Goal: Complete application form: Complete application form

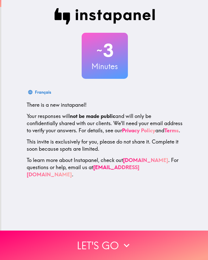
click at [46, 94] on div "Français" at bounding box center [43, 92] width 16 height 7
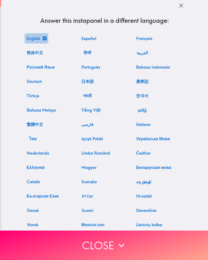
click at [38, 39] on button "English" at bounding box center [37, 38] width 24 height 10
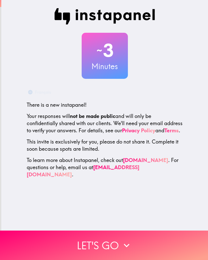
click at [126, 247] on icon "button" at bounding box center [126, 245] width 11 height 11
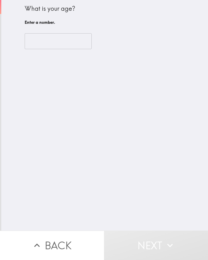
click at [73, 43] on input "number" at bounding box center [58, 41] width 67 height 16
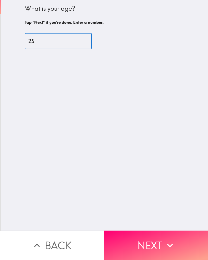
type input "25"
click at [170, 245] on icon "button" at bounding box center [169, 245] width 11 height 11
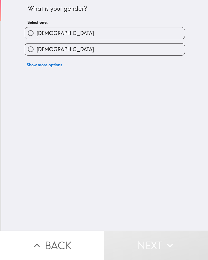
click at [137, 33] on label "[DEMOGRAPHIC_DATA]" at bounding box center [104, 33] width 159 height 12
click at [36, 33] on input "[DEMOGRAPHIC_DATA]" at bounding box center [31, 33] width 12 height 12
radio input "true"
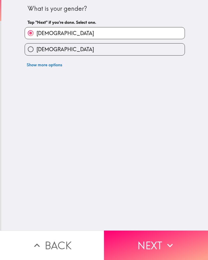
click at [160, 246] on button "Next" at bounding box center [156, 245] width 104 height 29
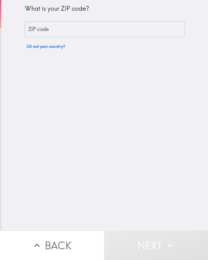
click at [132, 25] on input "ZIP code" at bounding box center [105, 30] width 160 height 16
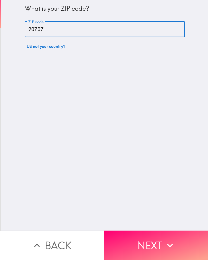
type input "20707"
click at [173, 244] on icon "button" at bounding box center [169, 245] width 11 height 11
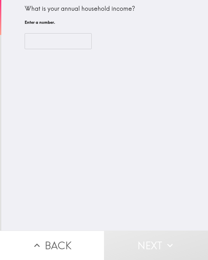
click at [80, 41] on input "number" at bounding box center [58, 41] width 67 height 16
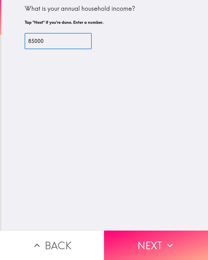
type input "85000"
click at [171, 244] on icon "button" at bounding box center [169, 245] width 11 height 11
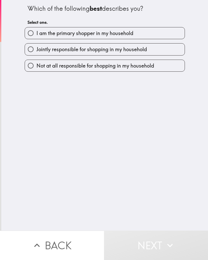
click at [154, 67] on span "Not at all responsible for shopping in my household" at bounding box center [94, 65] width 117 height 7
click at [36, 67] on input "Not at all responsible for shopping in my household" at bounding box center [31, 66] width 12 height 12
radio input "true"
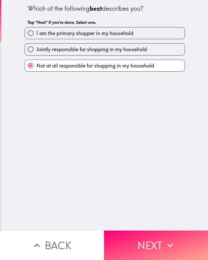
click at [149, 246] on button "Next" at bounding box center [156, 245] width 104 height 29
